Goal: Communication & Community: Answer question/provide support

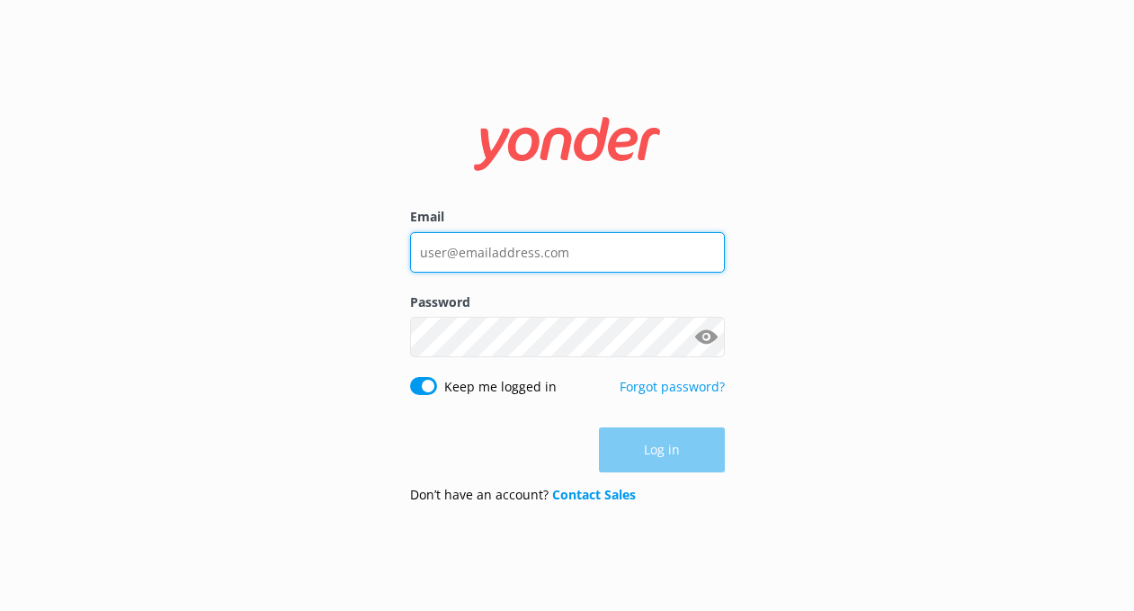
type input "[EMAIL_ADDRESS][DOMAIN_NAME]"
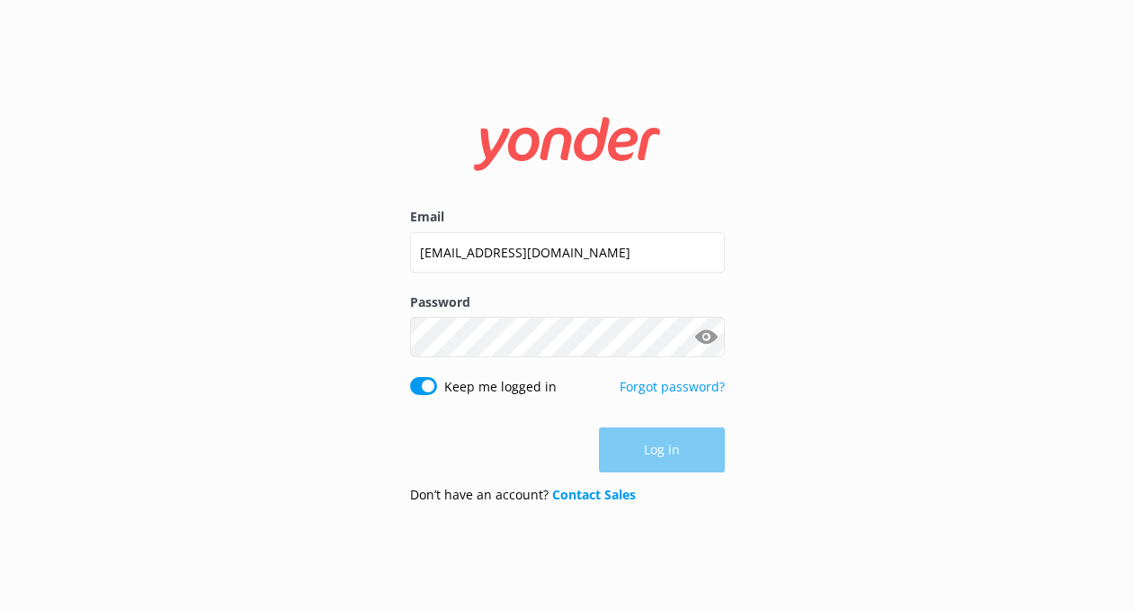
click at [675, 430] on div "Log in" at bounding box center [567, 449] width 315 height 45
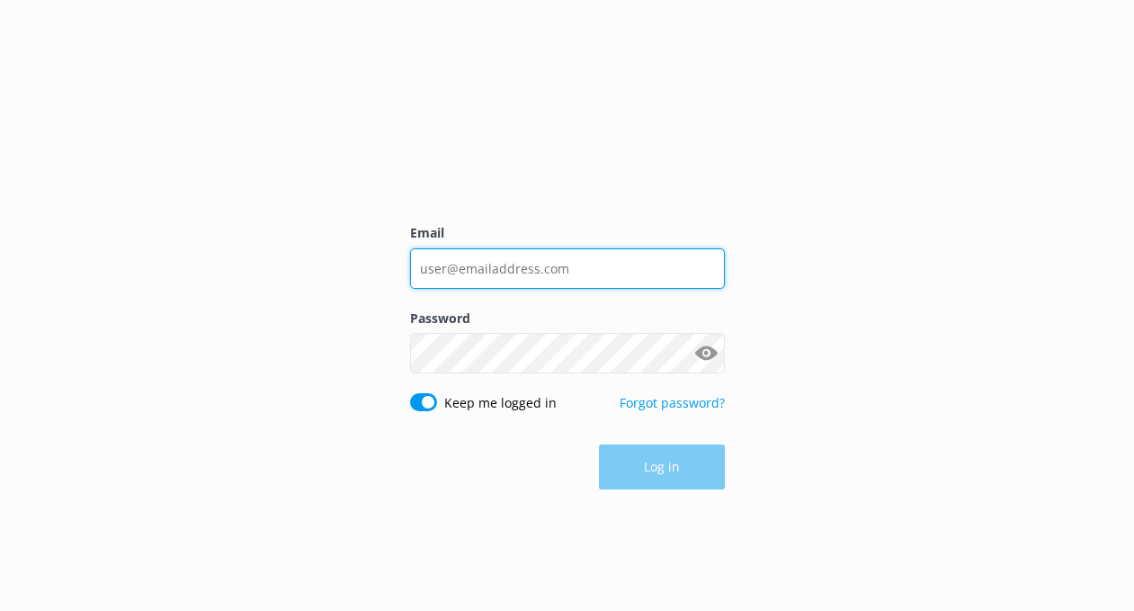
type input "[EMAIL_ADDRESS][DOMAIN_NAME]"
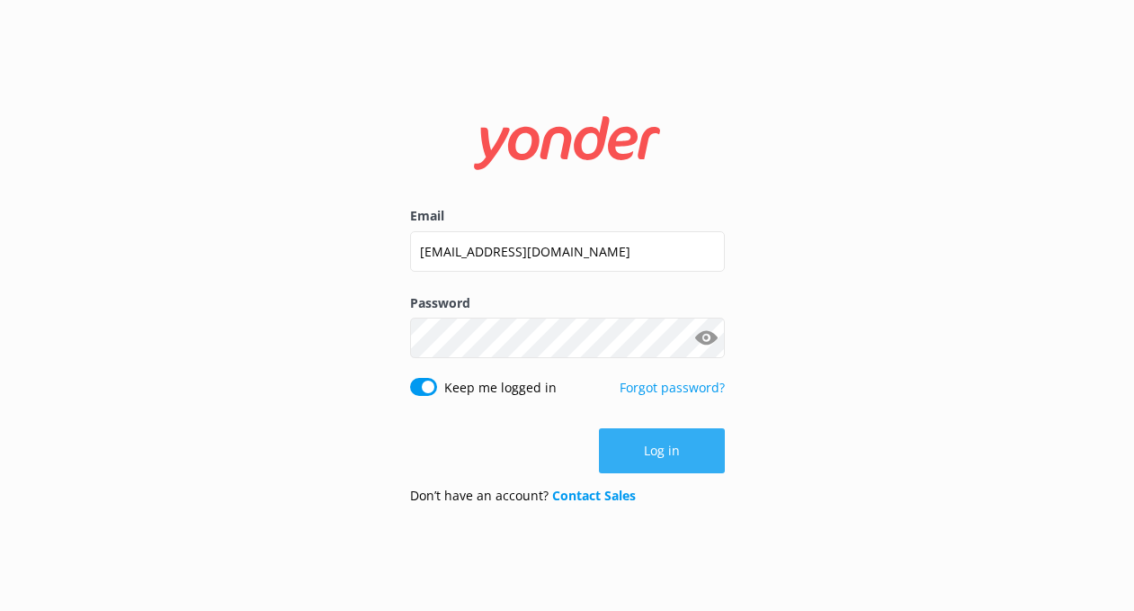
click at [660, 465] on button "Log in" at bounding box center [662, 450] width 126 height 45
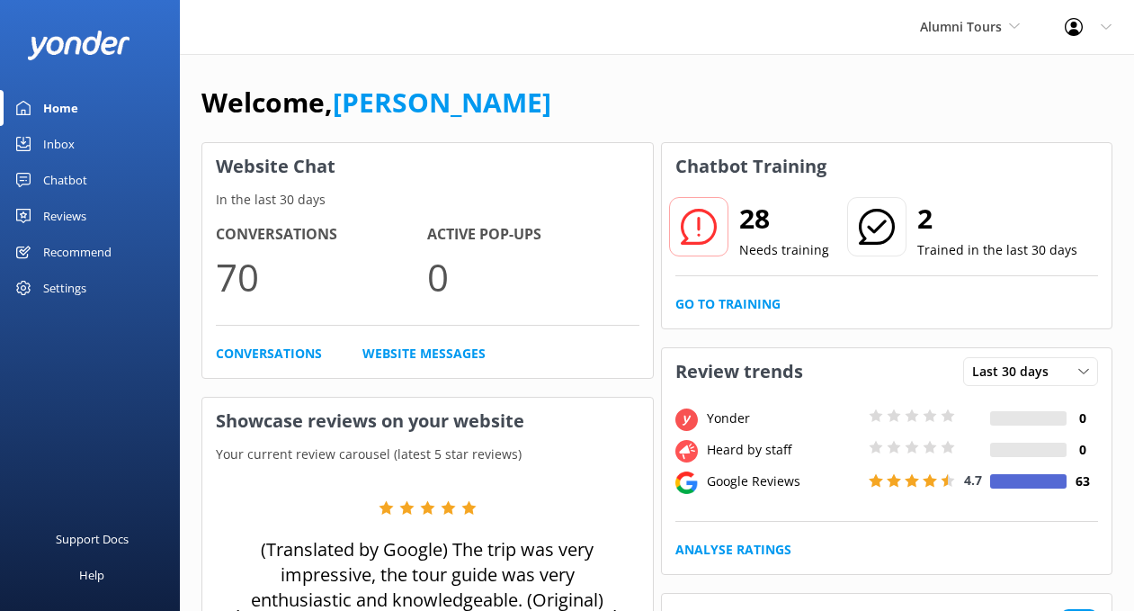
click at [65, 141] on div "Inbox" at bounding box center [58, 144] width 31 height 36
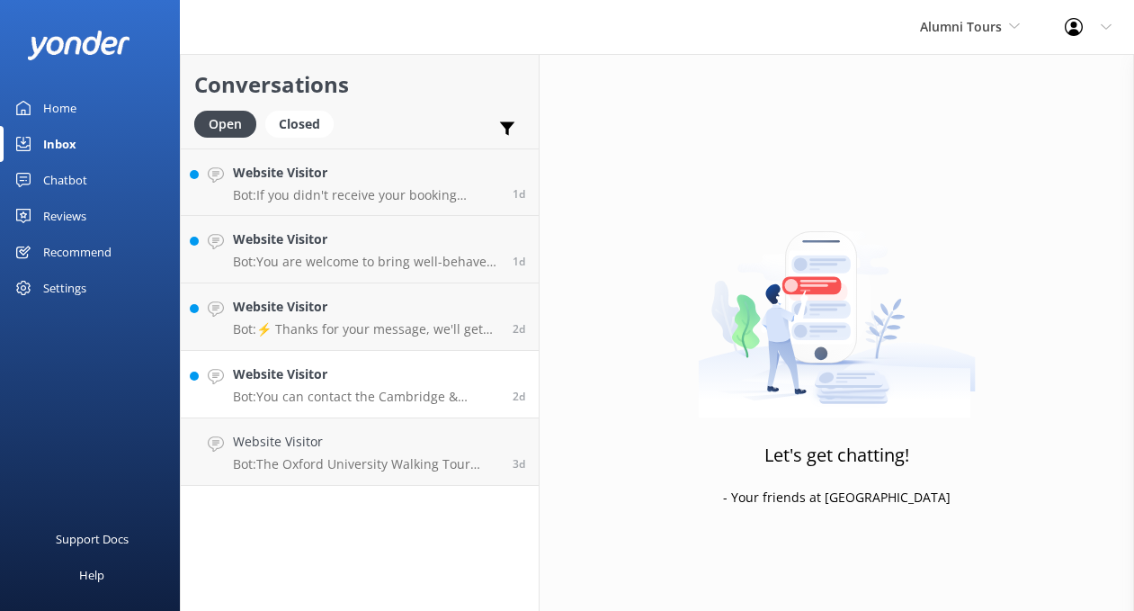
click at [322, 389] on p "Bot: You can contact the Cambridge & Oxford Alumni Tours team at +441223 787270…" at bounding box center [366, 397] width 266 height 16
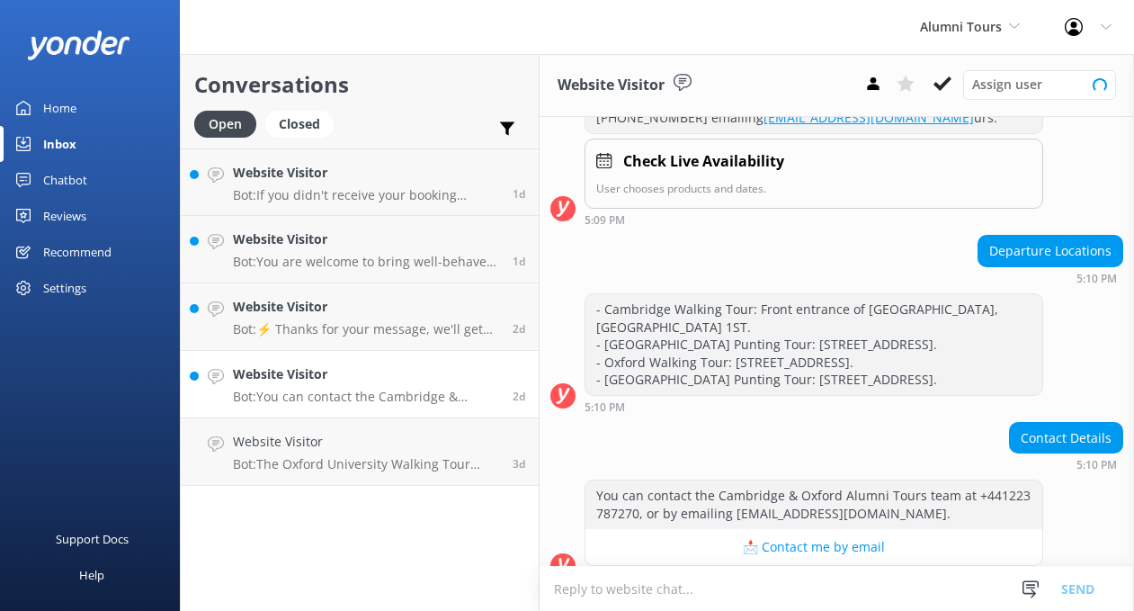
scroll to position [331, 0]
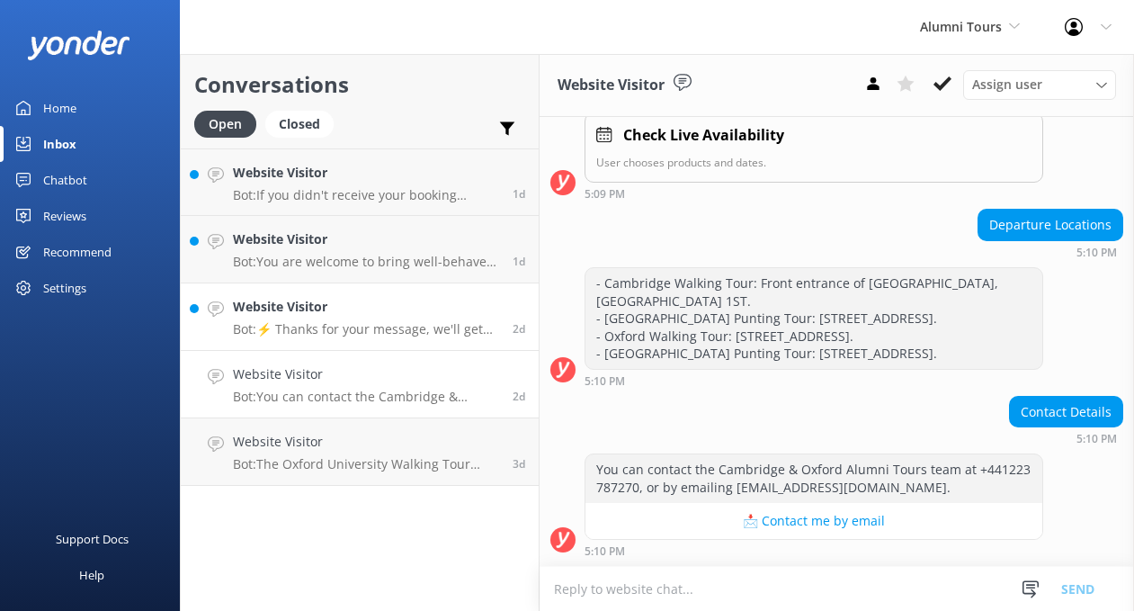
click at [350, 319] on div "Website Visitor Bot: ⚡ Thanks for your message, we'll get back to you as soon a…" at bounding box center [366, 317] width 266 height 40
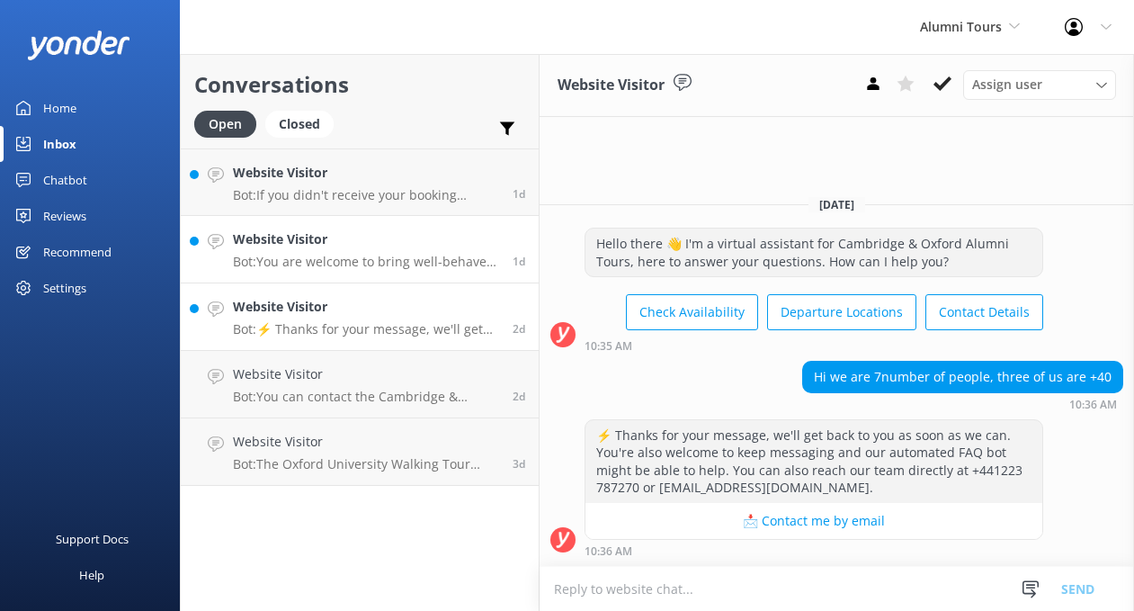
click at [362, 246] on h4 "Website Visitor" at bounding box center [366, 239] width 266 height 20
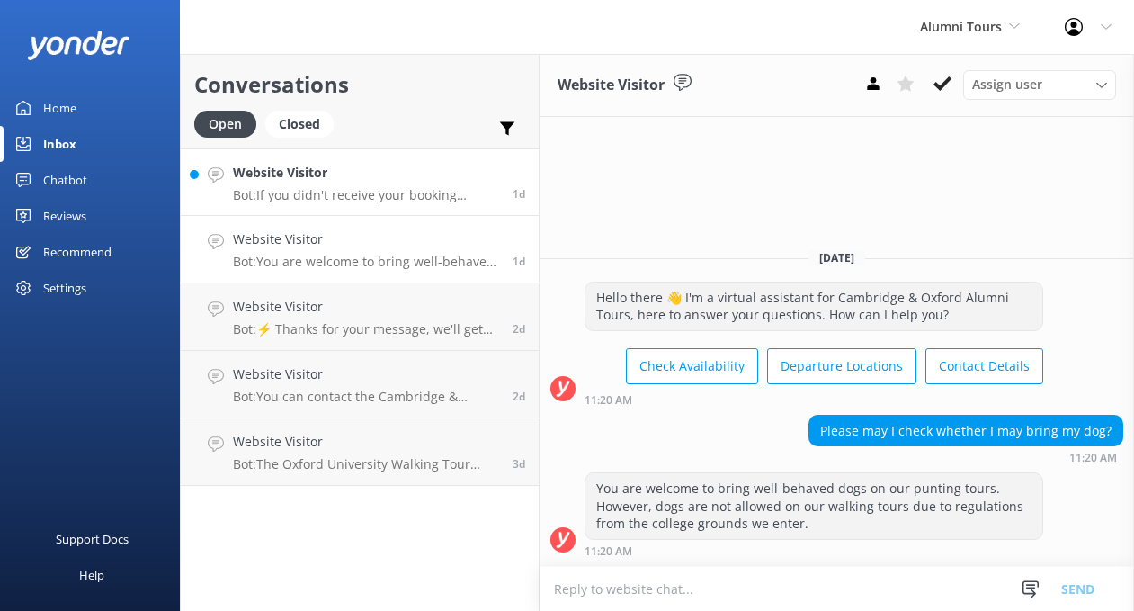
click at [335, 184] on div "Website Visitor Bot: If you didn't receive your booking confirmation, please co…" at bounding box center [366, 182] width 266 height 39
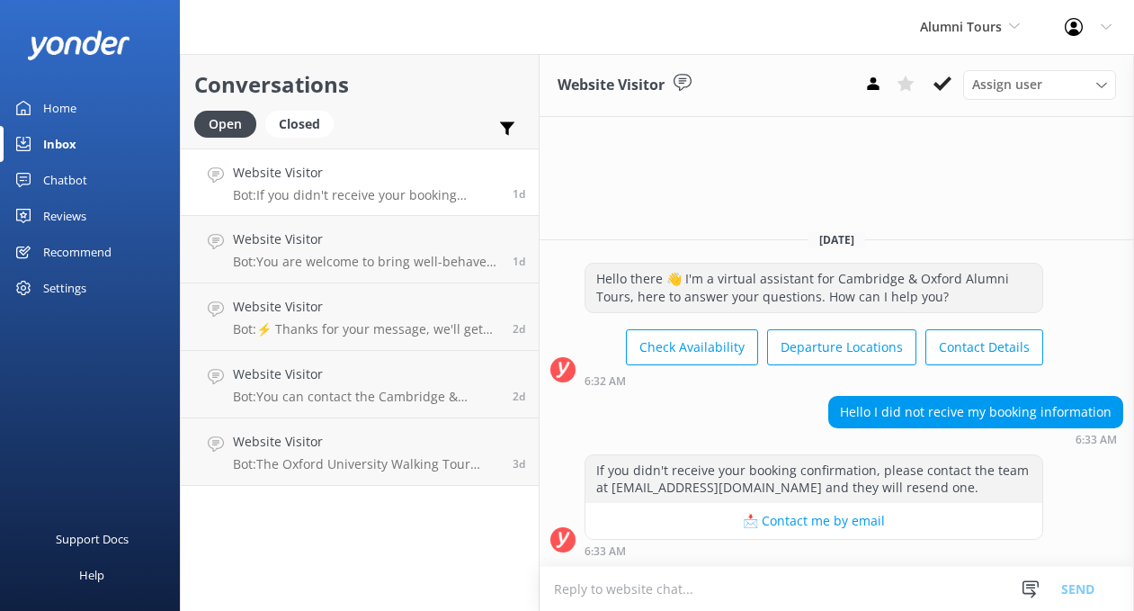
click at [82, 110] on link "Home" at bounding box center [90, 108] width 180 height 36
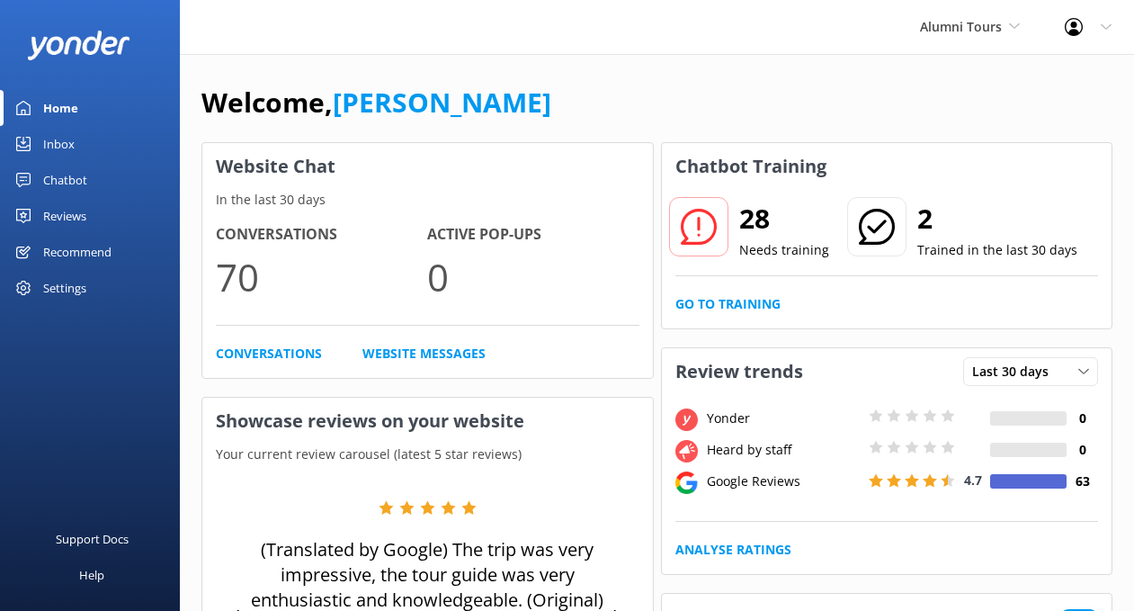
click at [74, 140] on div "Inbox" at bounding box center [58, 144] width 31 height 36
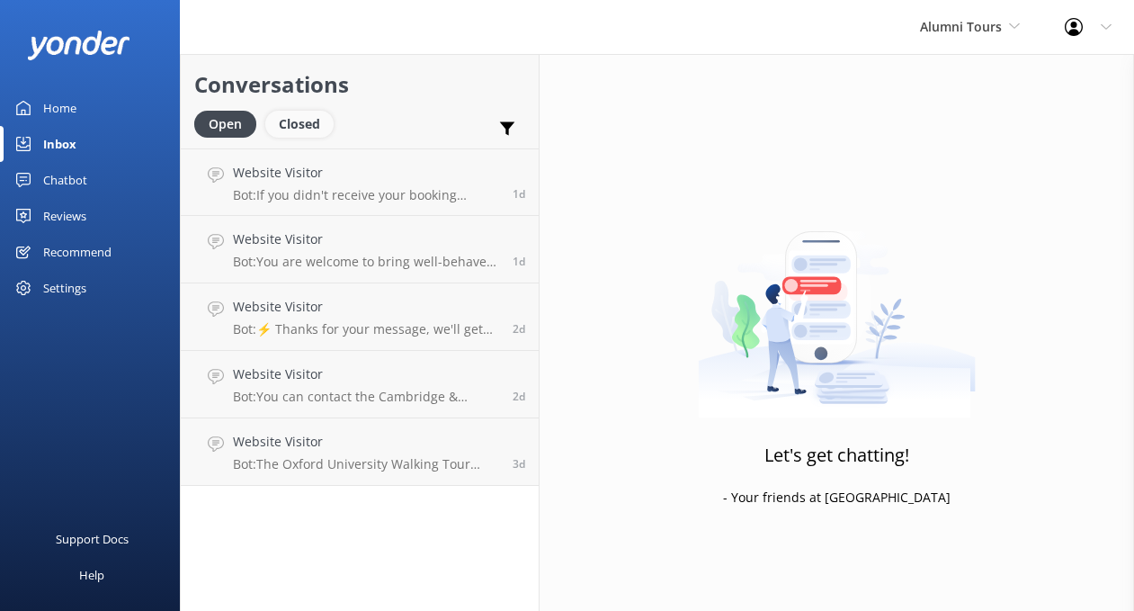
click at [310, 125] on div "Closed" at bounding box center [299, 124] width 68 height 27
